Goal: Navigation & Orientation: Find specific page/section

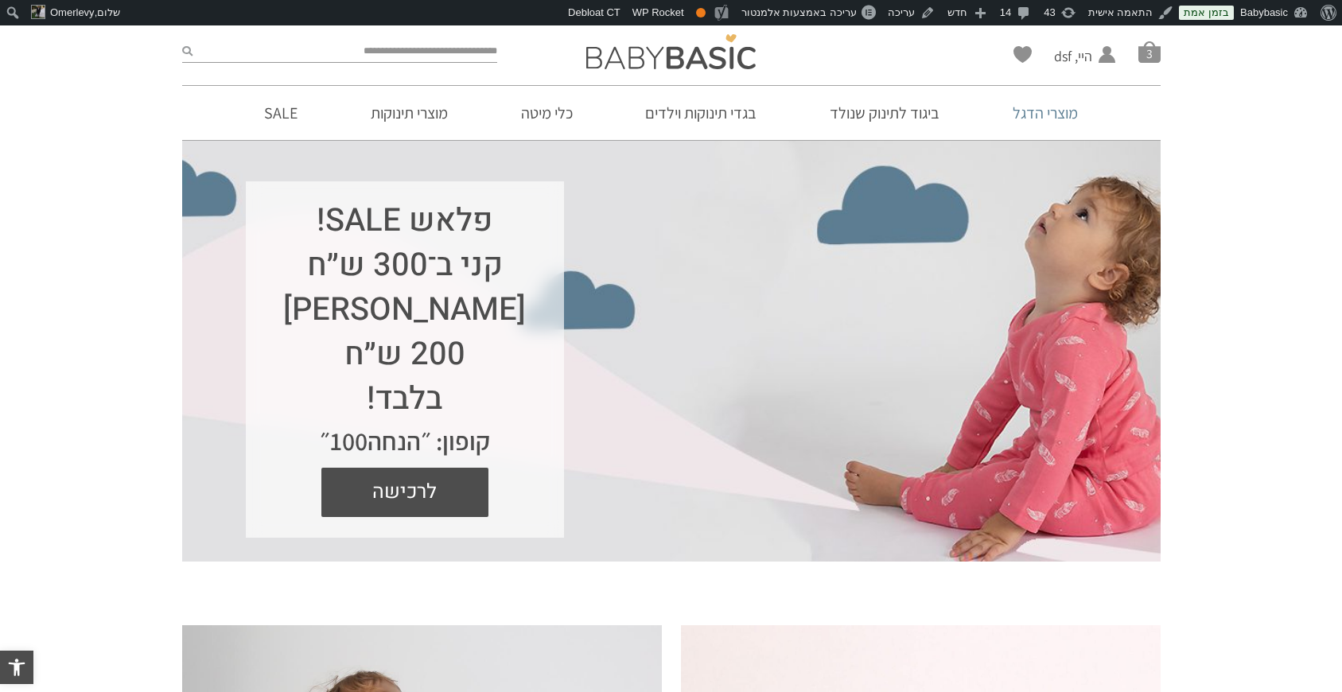
click at [1042, 114] on link "מוצרי הדגל" at bounding box center [1045, 113] width 113 height 54
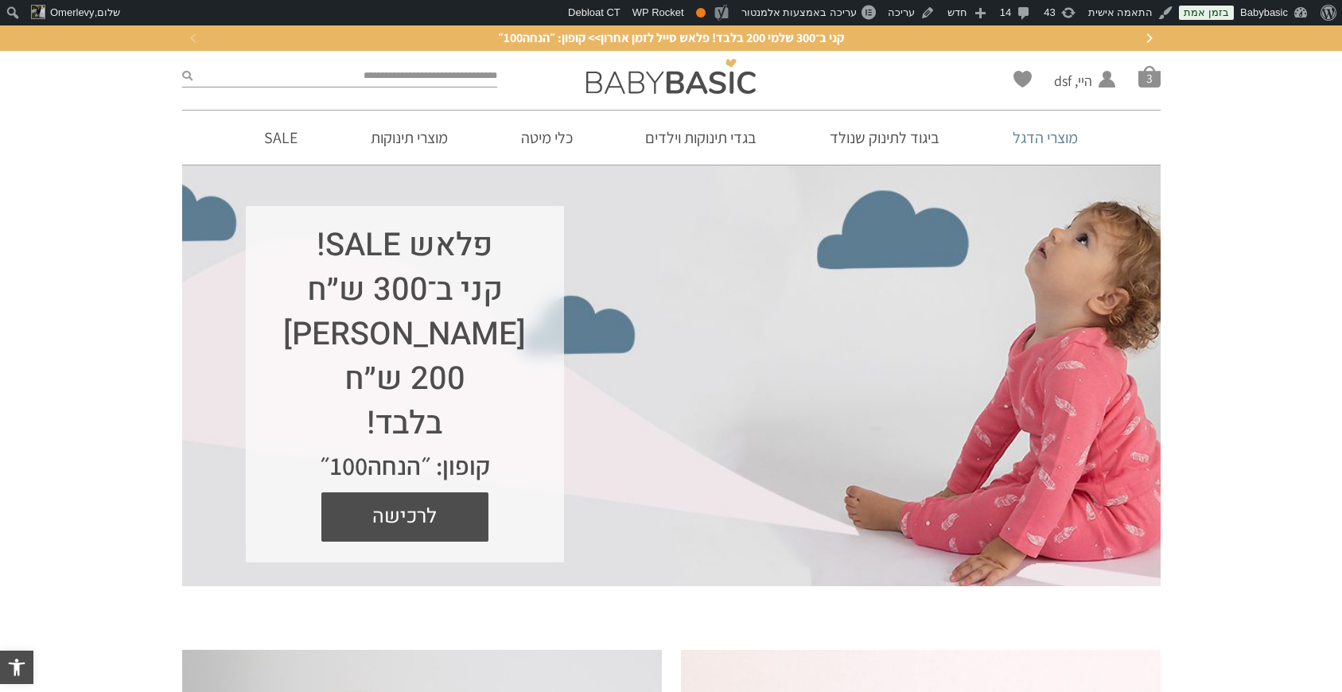
click at [1037, 142] on link "מוצרי הדגל" at bounding box center [1045, 138] width 113 height 54
